Goal: Ask a question

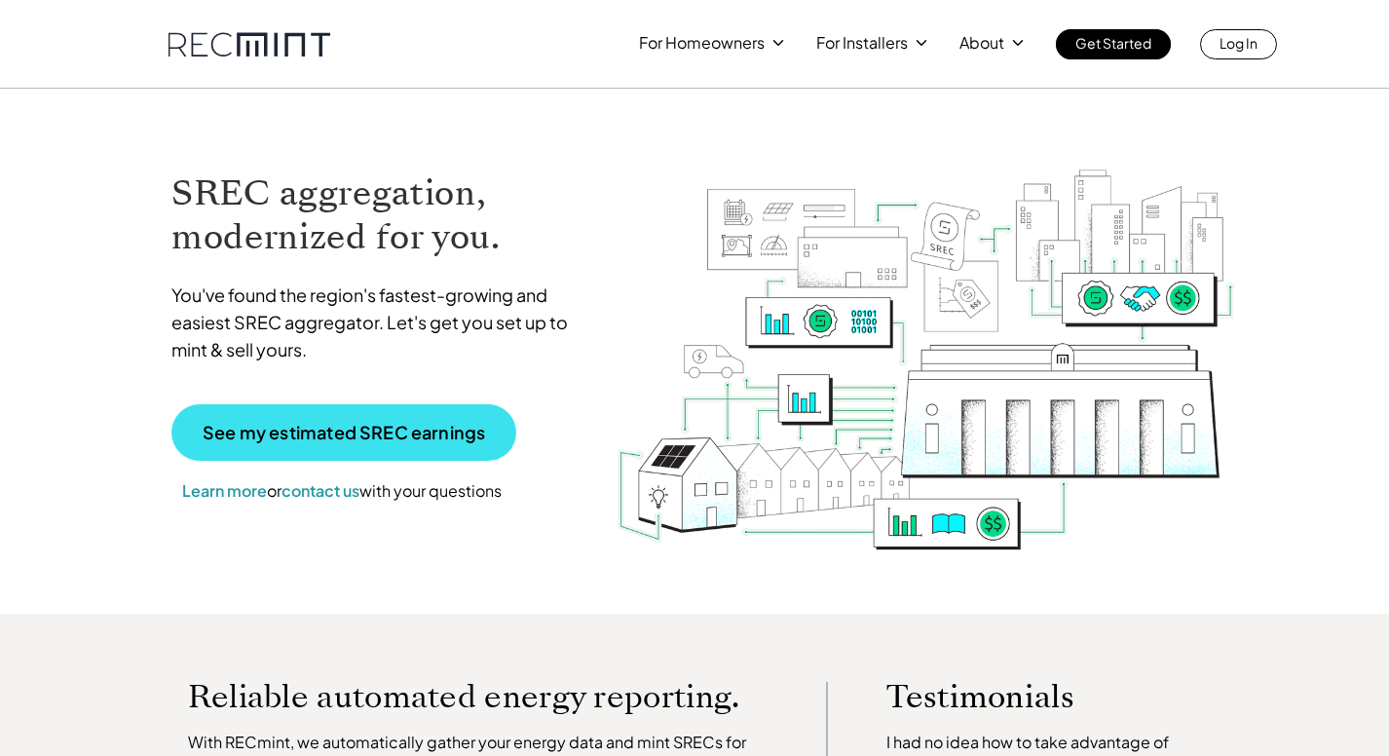
click at [371, 424] on p "See my estimated SREC earnings" at bounding box center [344, 433] width 282 height 18
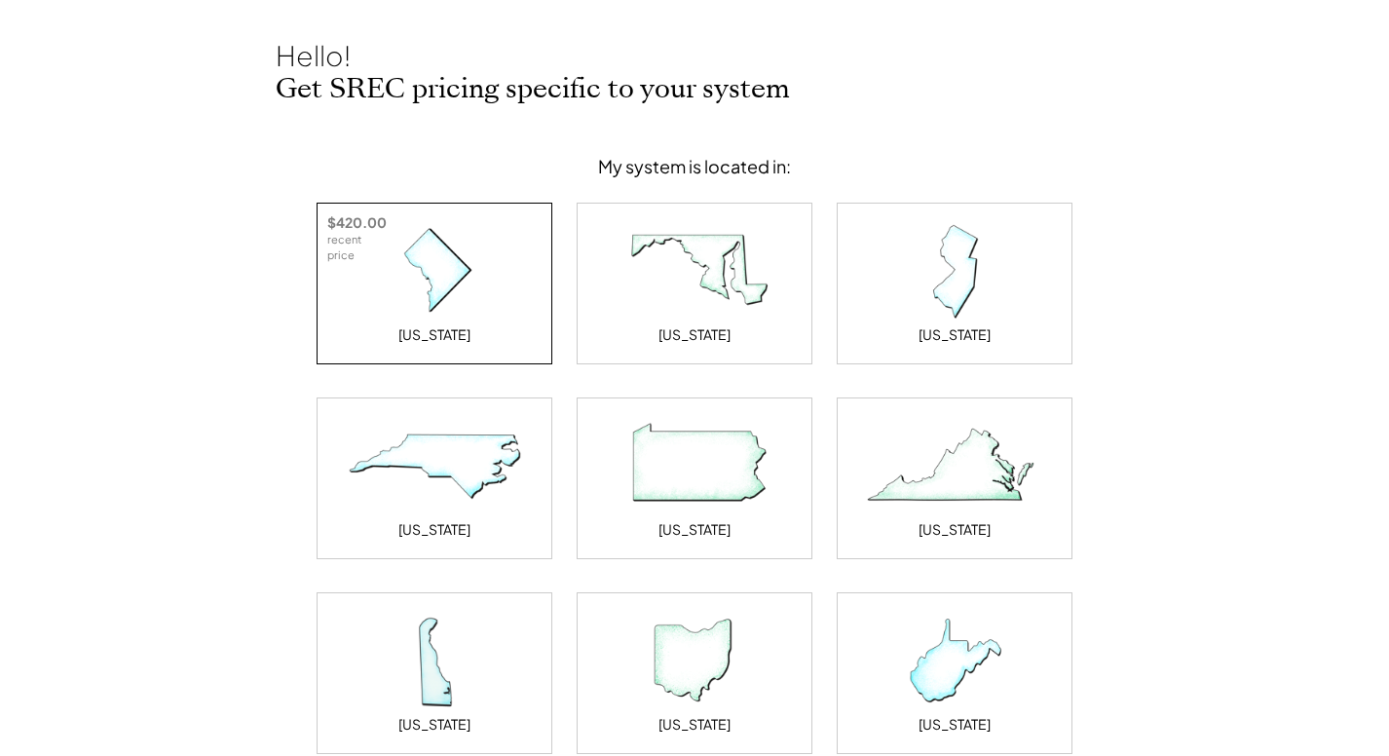
scroll to position [100, 0]
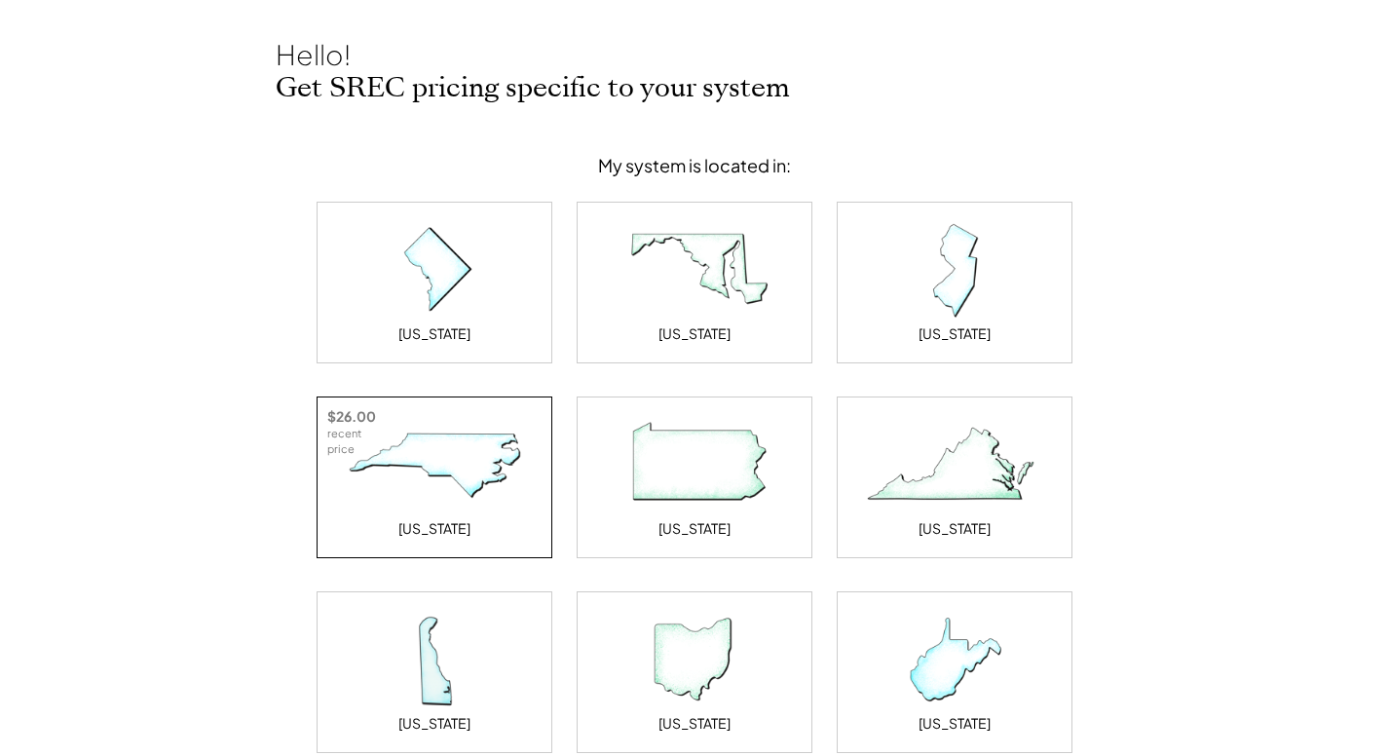
click at [480, 429] on img at bounding box center [434, 465] width 195 height 97
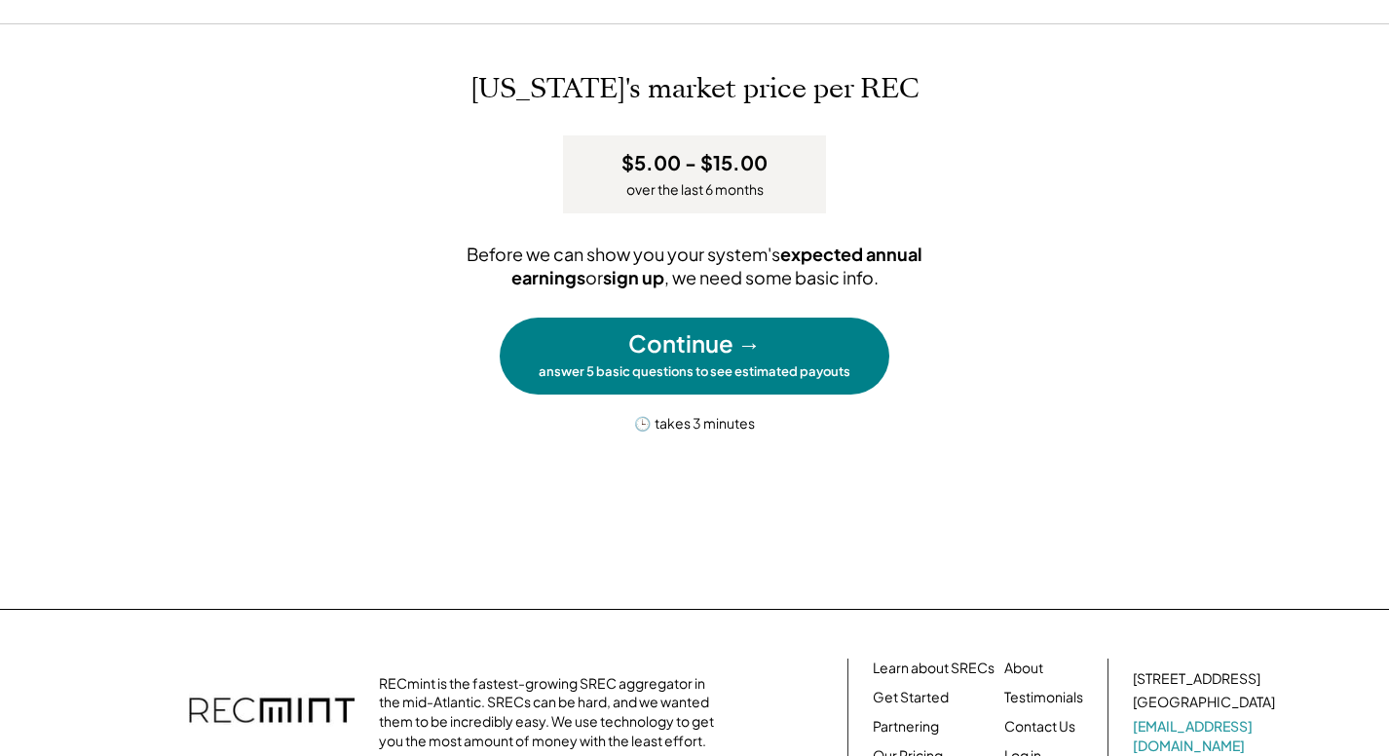
scroll to position [0, 0]
